Goal: Transaction & Acquisition: Purchase product/service

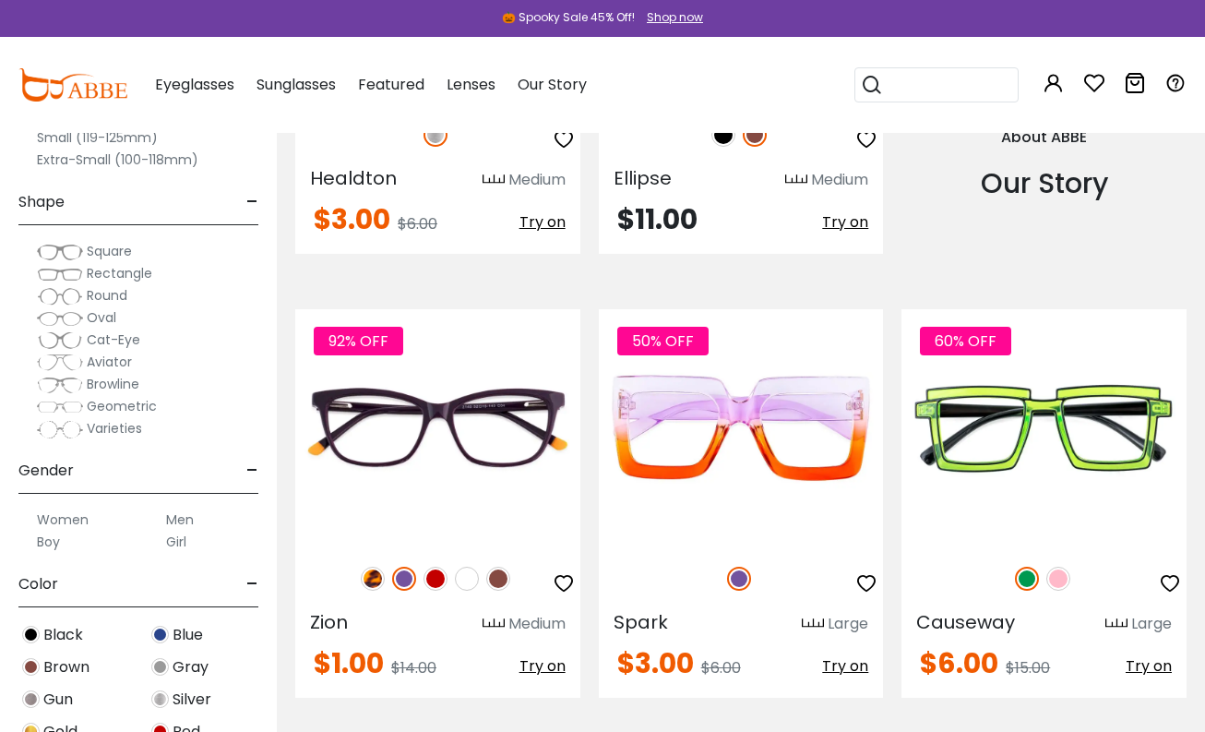
scroll to position [1937, 0]
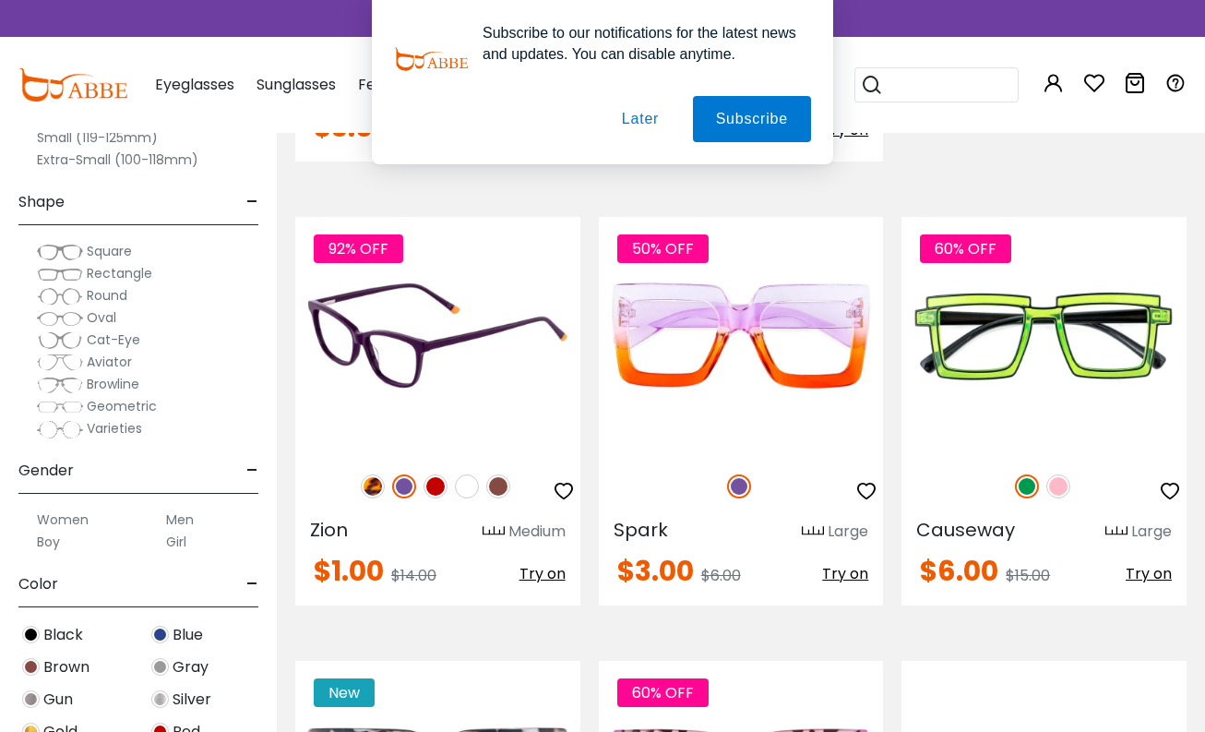
click at [438, 480] on img at bounding box center [435, 486] width 24 height 24
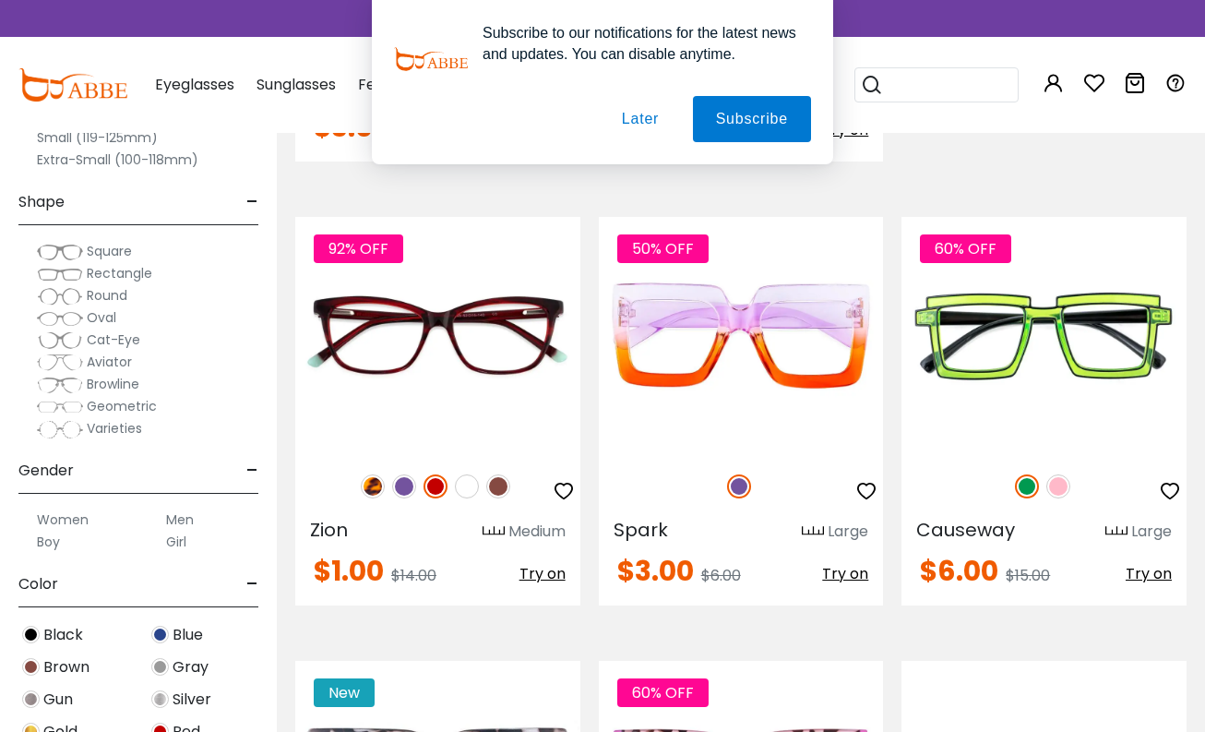
click at [657, 129] on button "Later" at bounding box center [640, 119] width 83 height 46
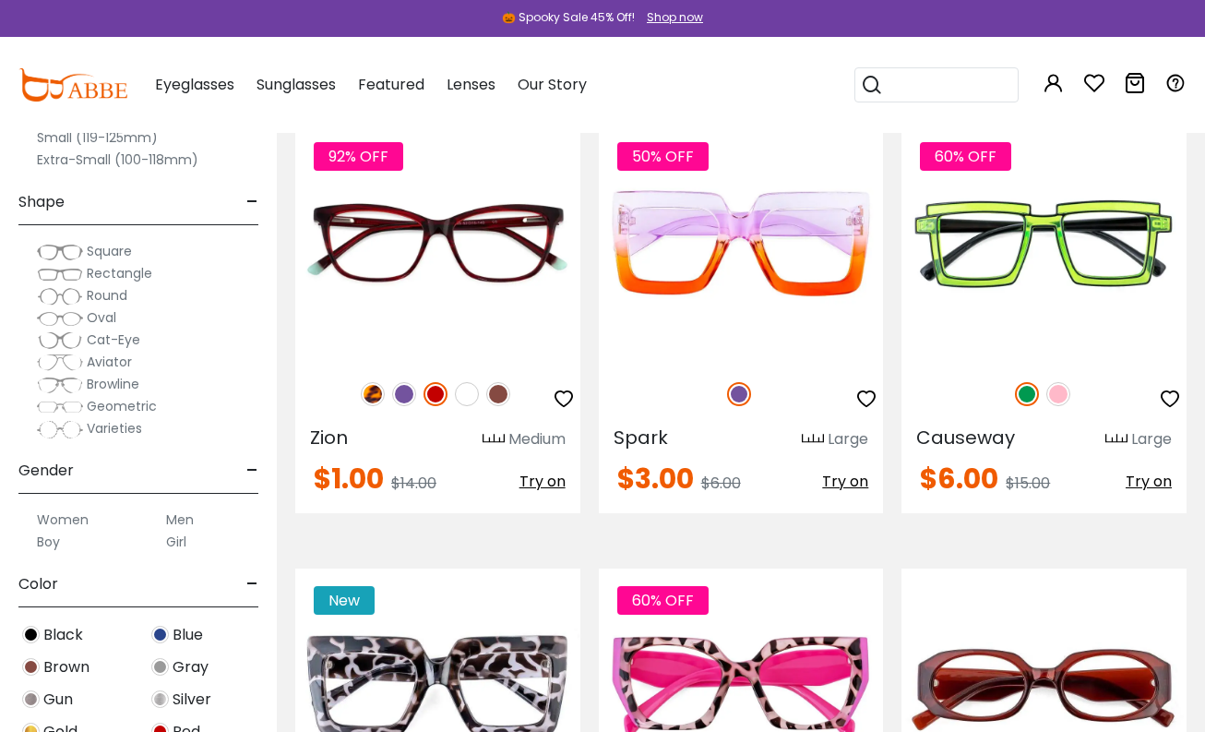
scroll to position [2122, 0]
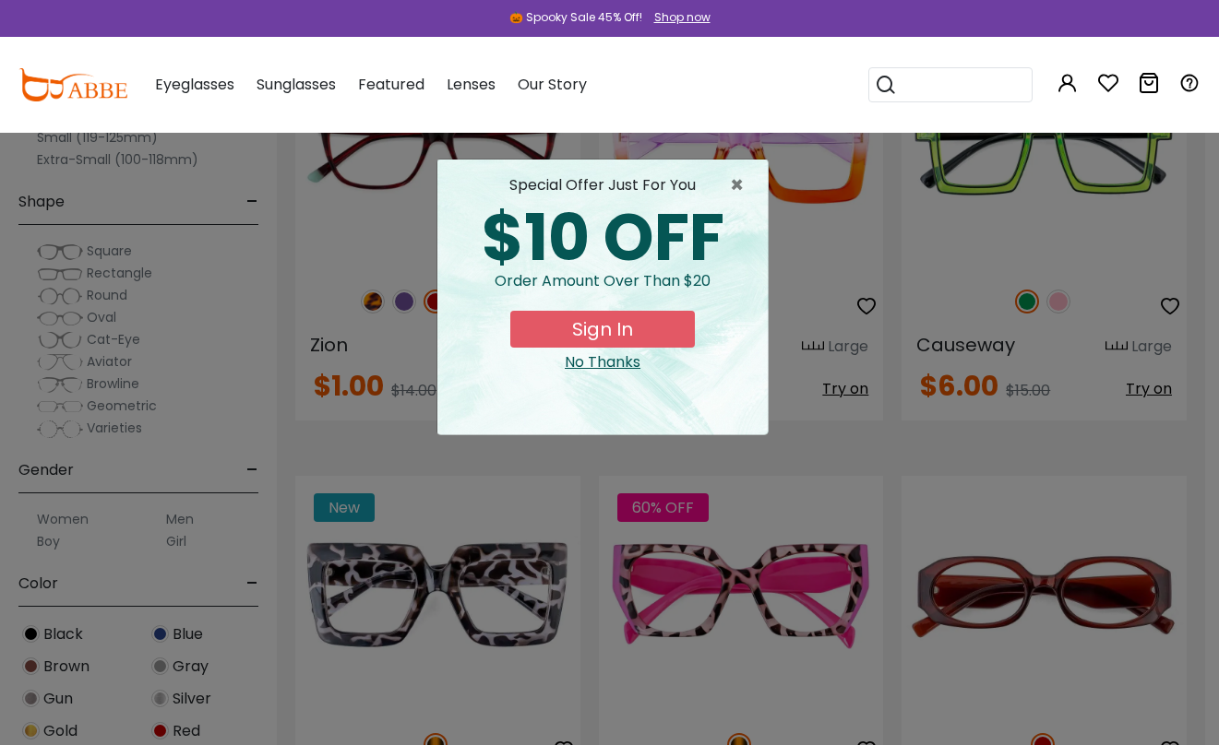
click at [579, 363] on div "No Thanks" at bounding box center [602, 362] width 301 height 22
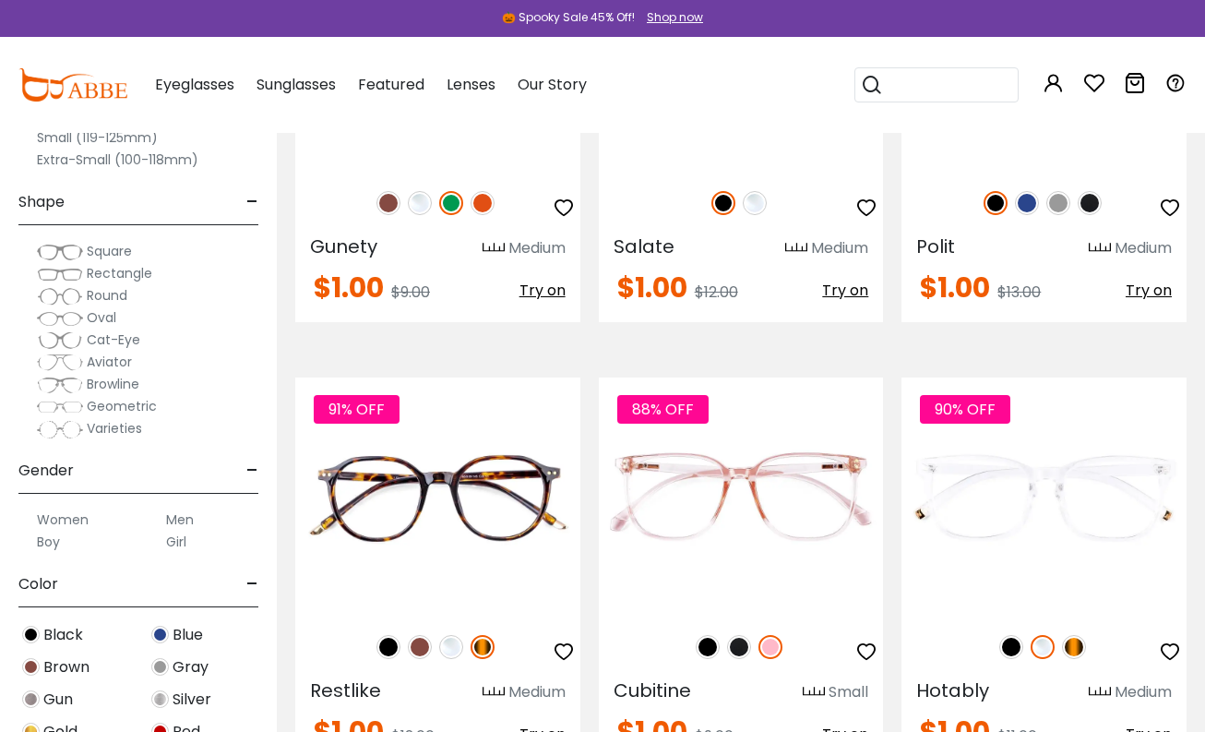
scroll to position [8671, 0]
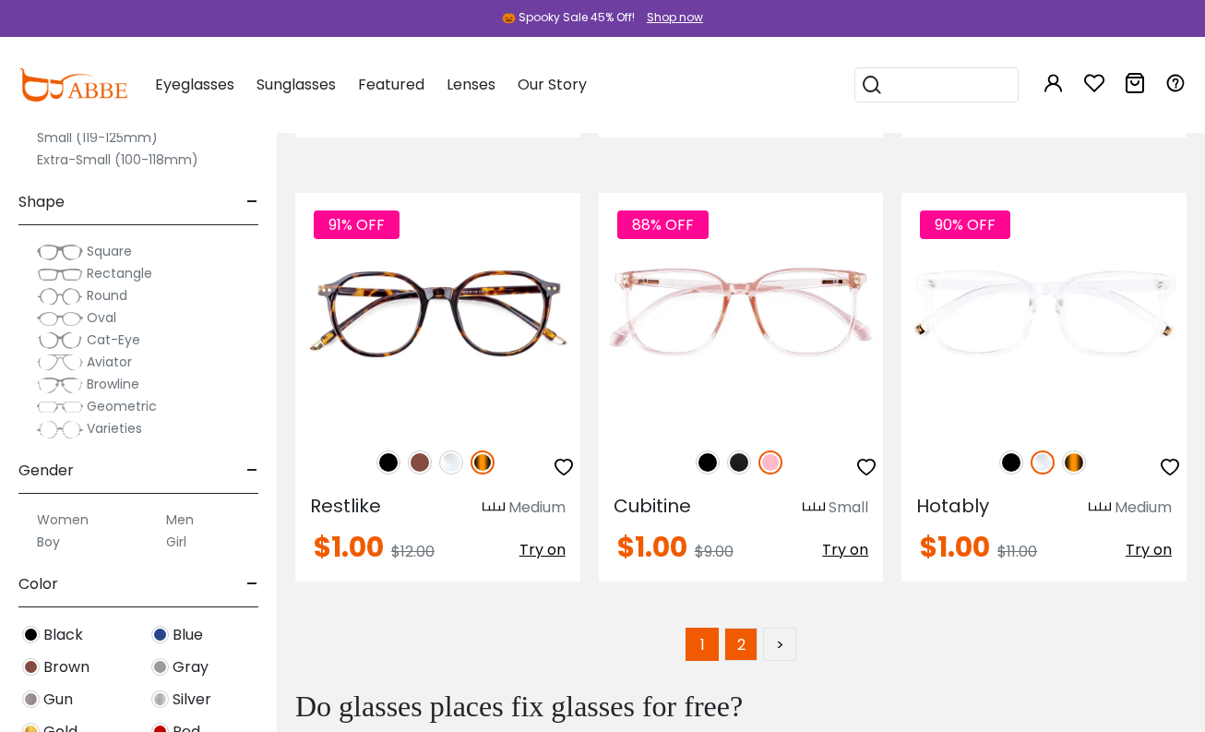
click at [742, 627] on link "2" at bounding box center [740, 643] width 33 height 33
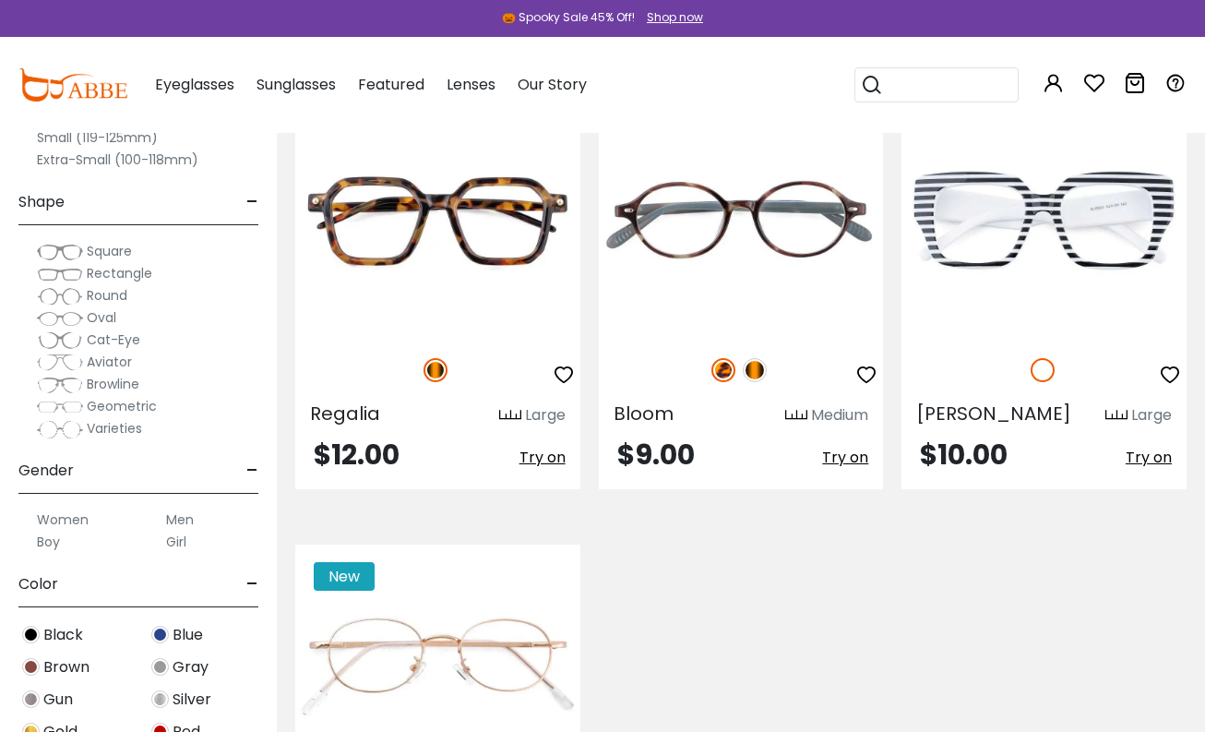
scroll to position [7749, 0]
